Goal: Navigation & Orientation: Understand site structure

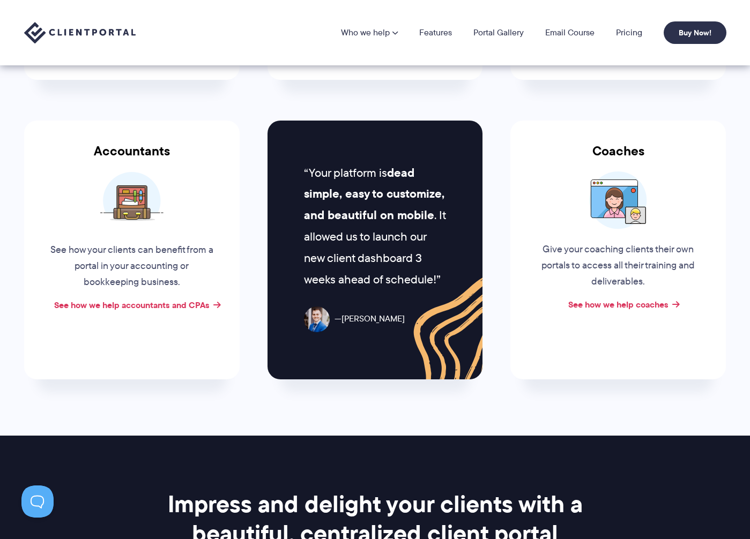
scroll to position [204, 0]
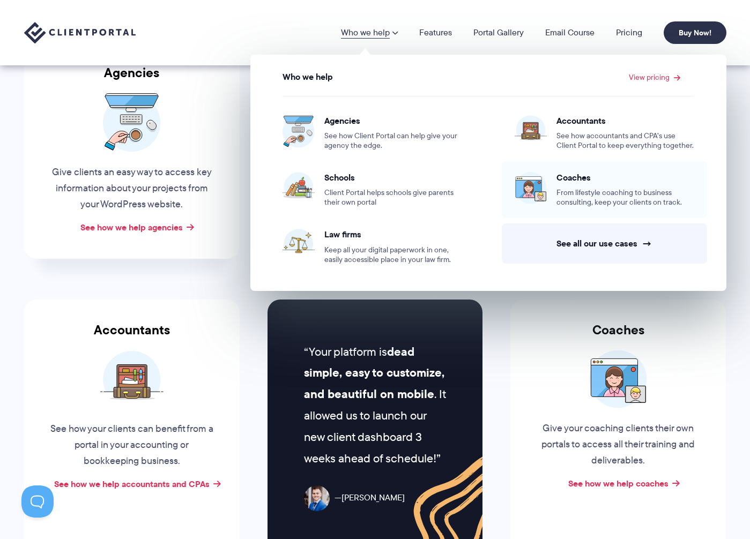
click at [567, 181] on span "Coaches" at bounding box center [625, 177] width 138 height 11
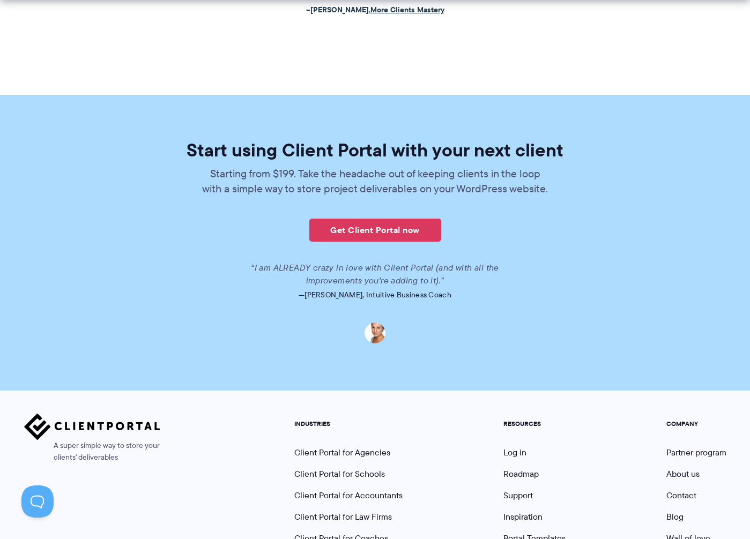
scroll to position [2510, 0]
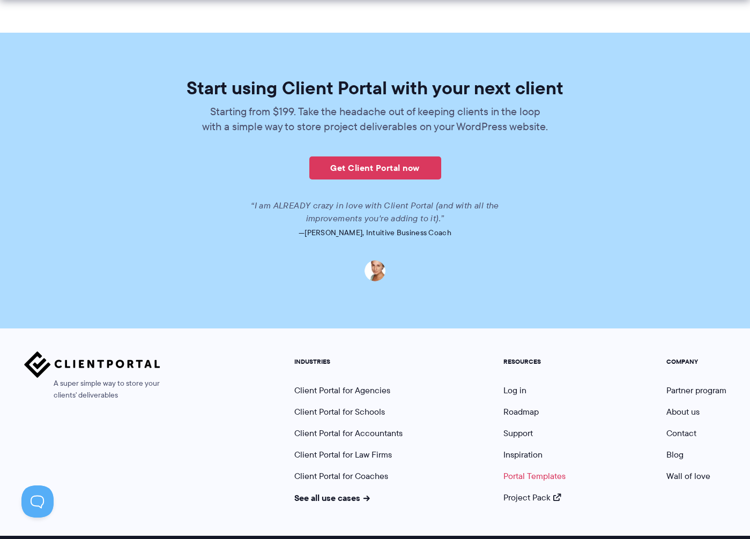
click at [544, 470] on link "Portal Templates" at bounding box center [534, 476] width 62 height 12
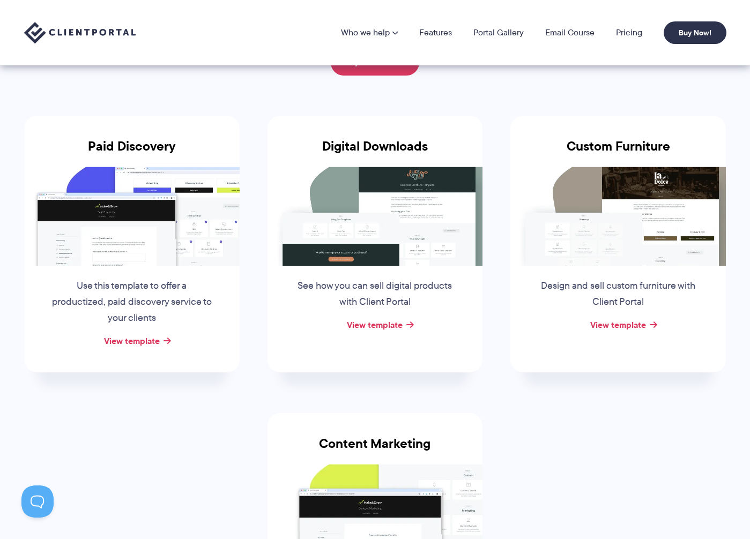
scroll to position [90, 0]
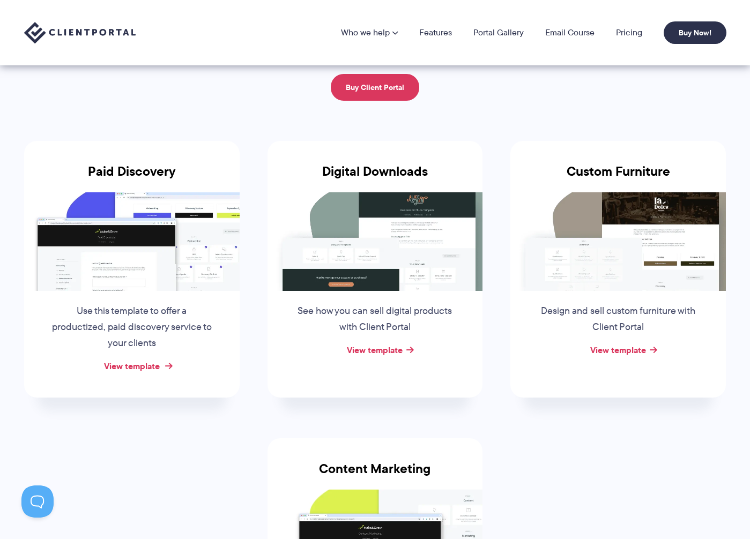
click at [139, 368] on link "View template" at bounding box center [132, 366] width 56 height 13
click at [583, 35] on link "Email Course" at bounding box center [569, 32] width 49 height 9
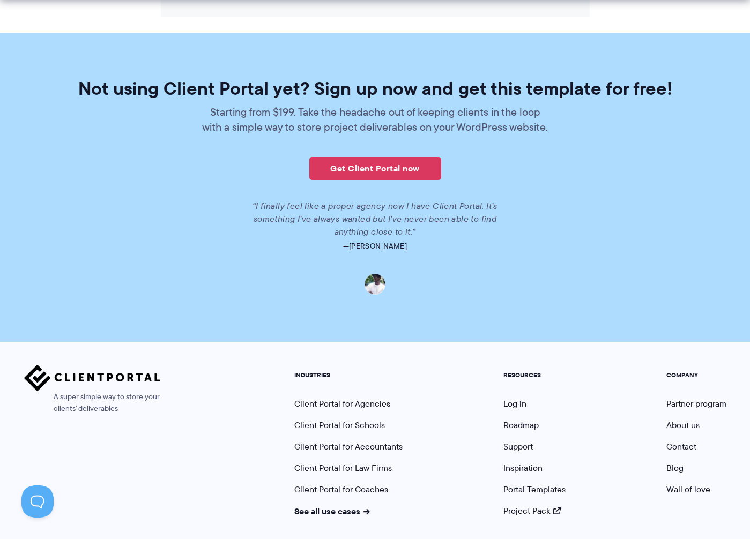
scroll to position [1656, 0]
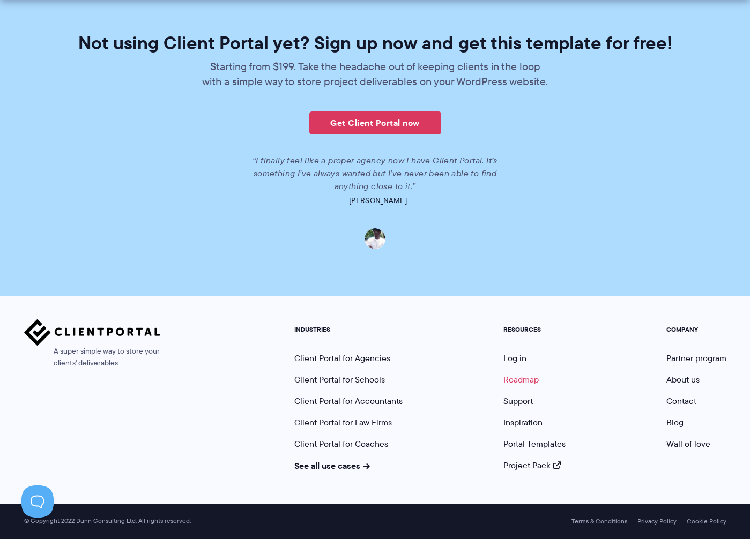
click at [515, 377] on link "Roadmap" at bounding box center [520, 380] width 35 height 12
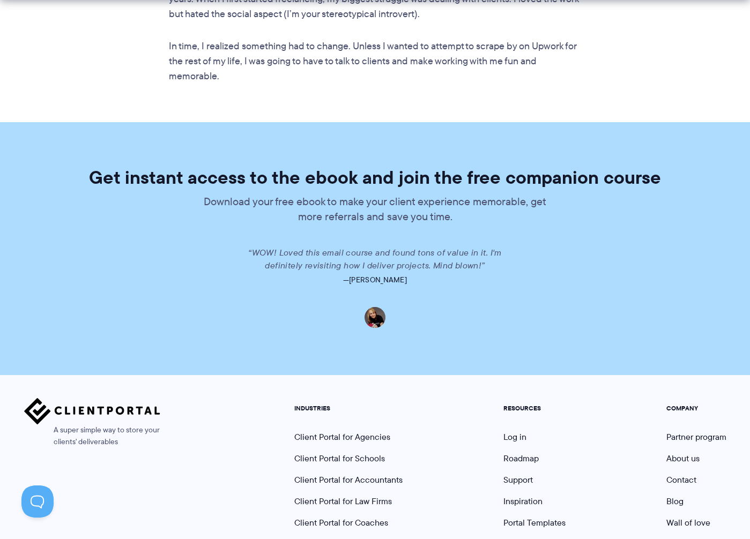
scroll to position [2016, 0]
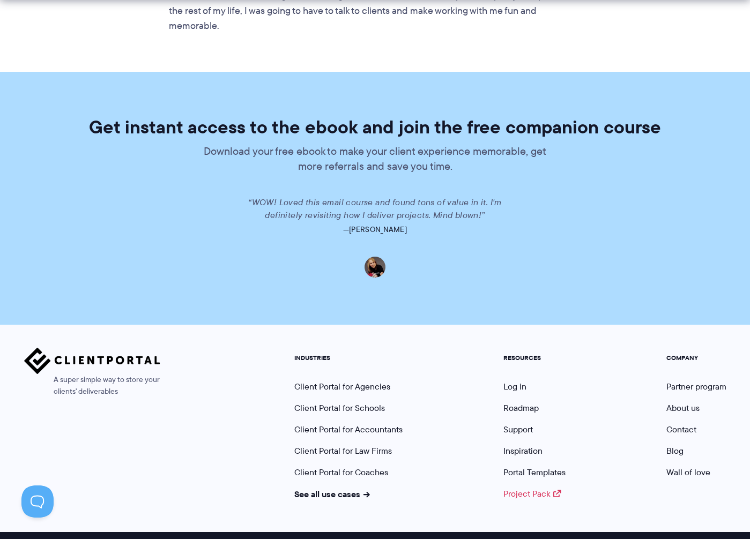
click at [533, 488] on link "Project Pack" at bounding box center [532, 494] width 58 height 12
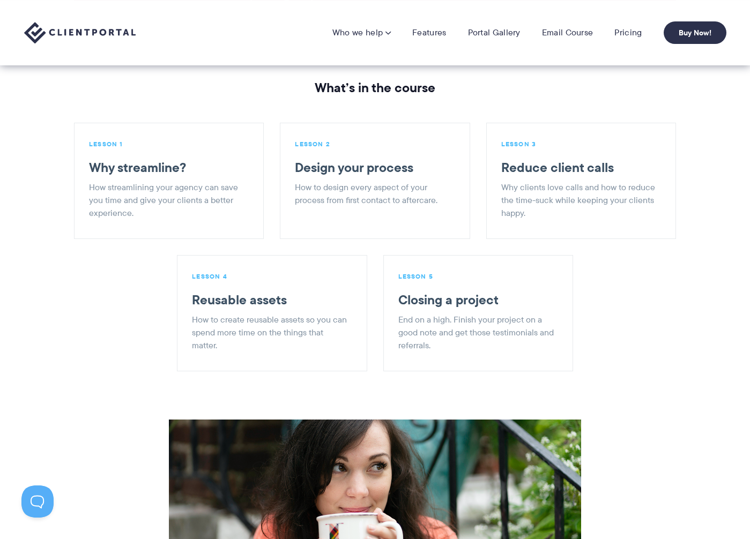
scroll to position [1123, 0]
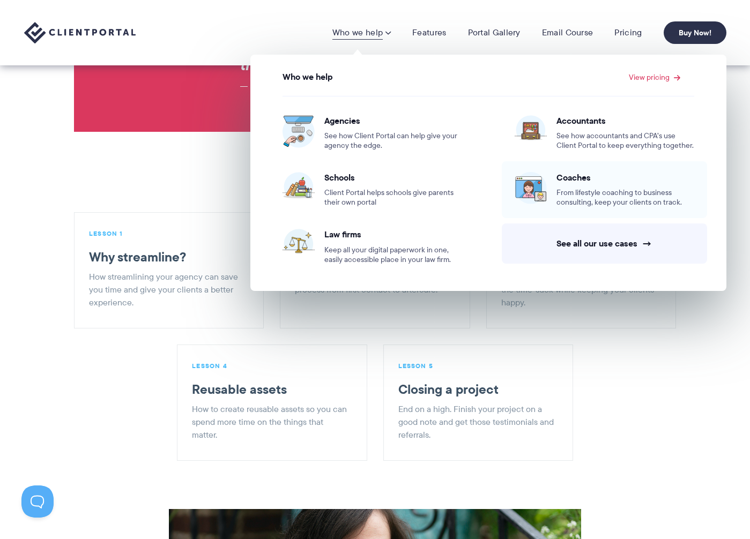
click at [562, 190] on span "From lifestyle coaching to business consulting, keep your clients on track." at bounding box center [625, 197] width 138 height 19
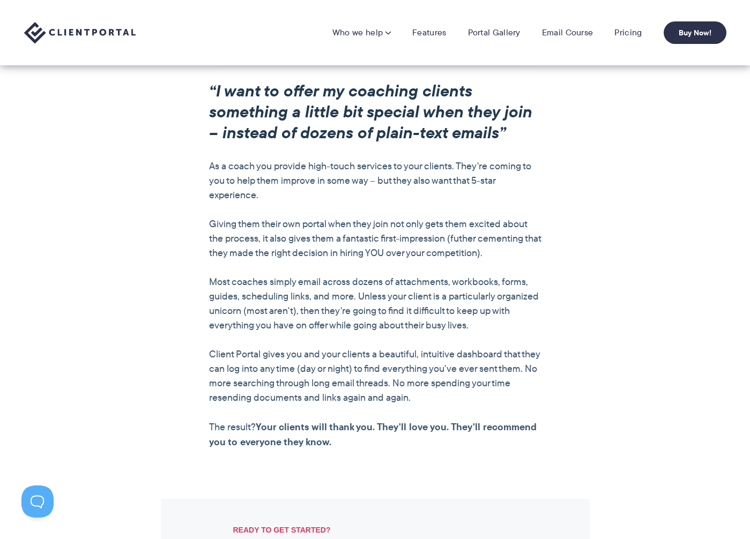
scroll to position [455, 0]
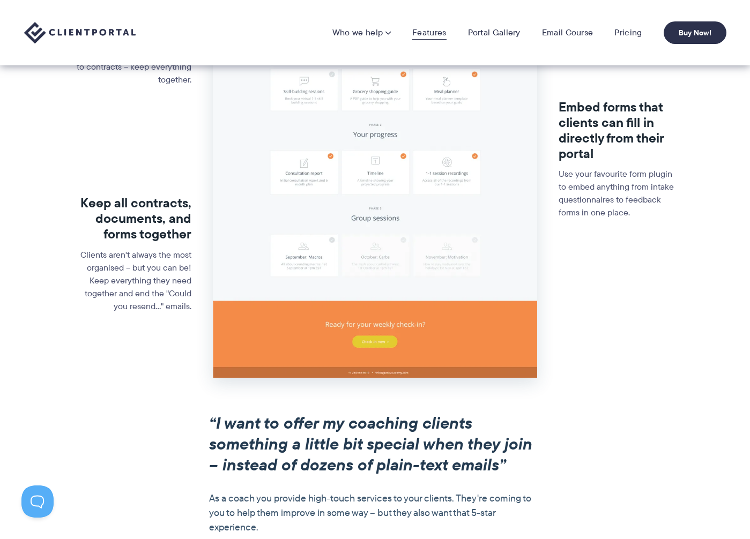
click at [436, 28] on link "Features" at bounding box center [429, 32] width 34 height 11
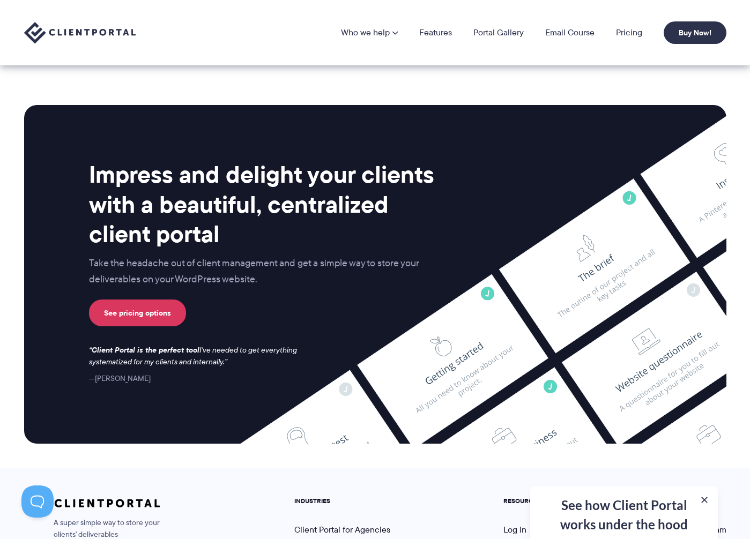
scroll to position [2598, 0]
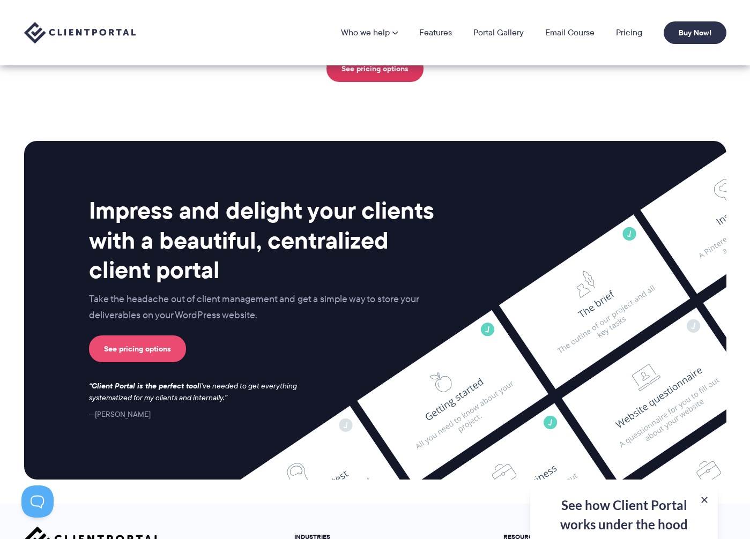
click at [148, 336] on link "See pricing options" at bounding box center [137, 349] width 97 height 27
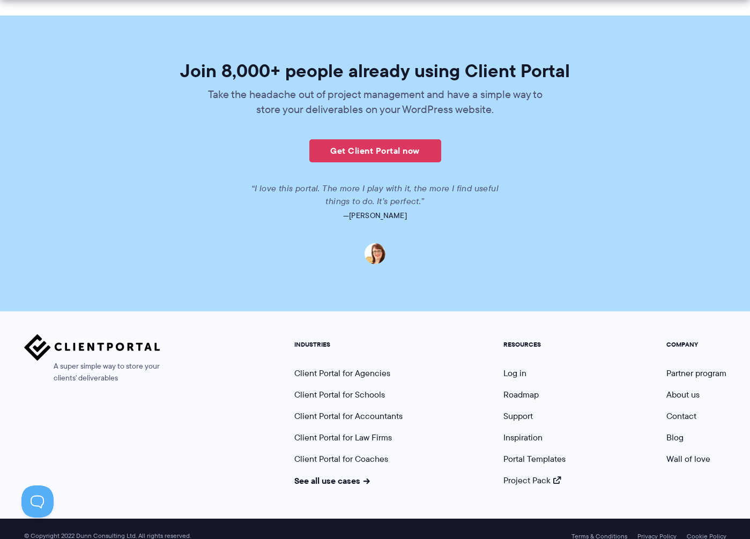
scroll to position [2565, 0]
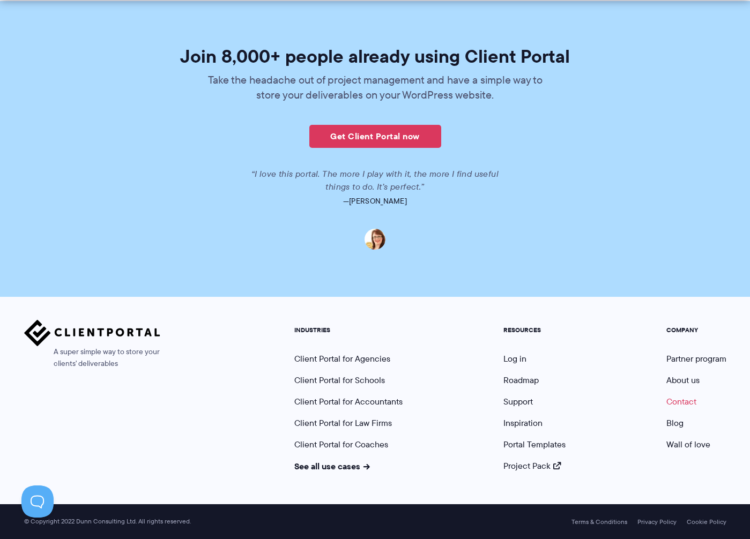
click at [679, 405] on link "Contact" at bounding box center [681, 402] width 30 height 12
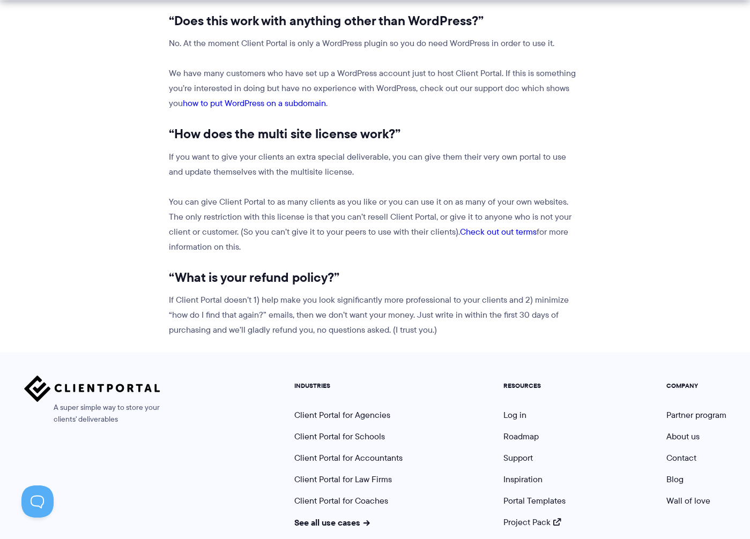
scroll to position [1310, 0]
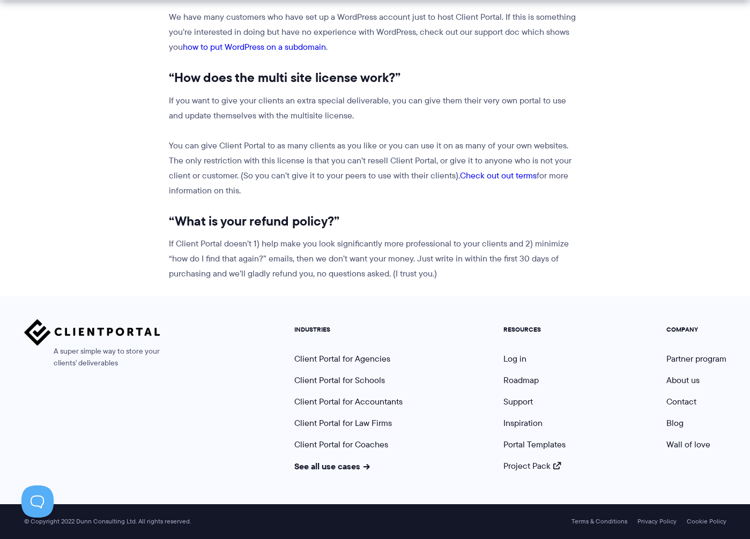
click at [687, 365] on ul "COMPANY Partner program About us Contact Blog Wall of love" at bounding box center [696, 399] width 76 height 146
click at [690, 358] on link "Partner program" at bounding box center [696, 359] width 60 height 12
